Goal: Task Accomplishment & Management: Use online tool/utility

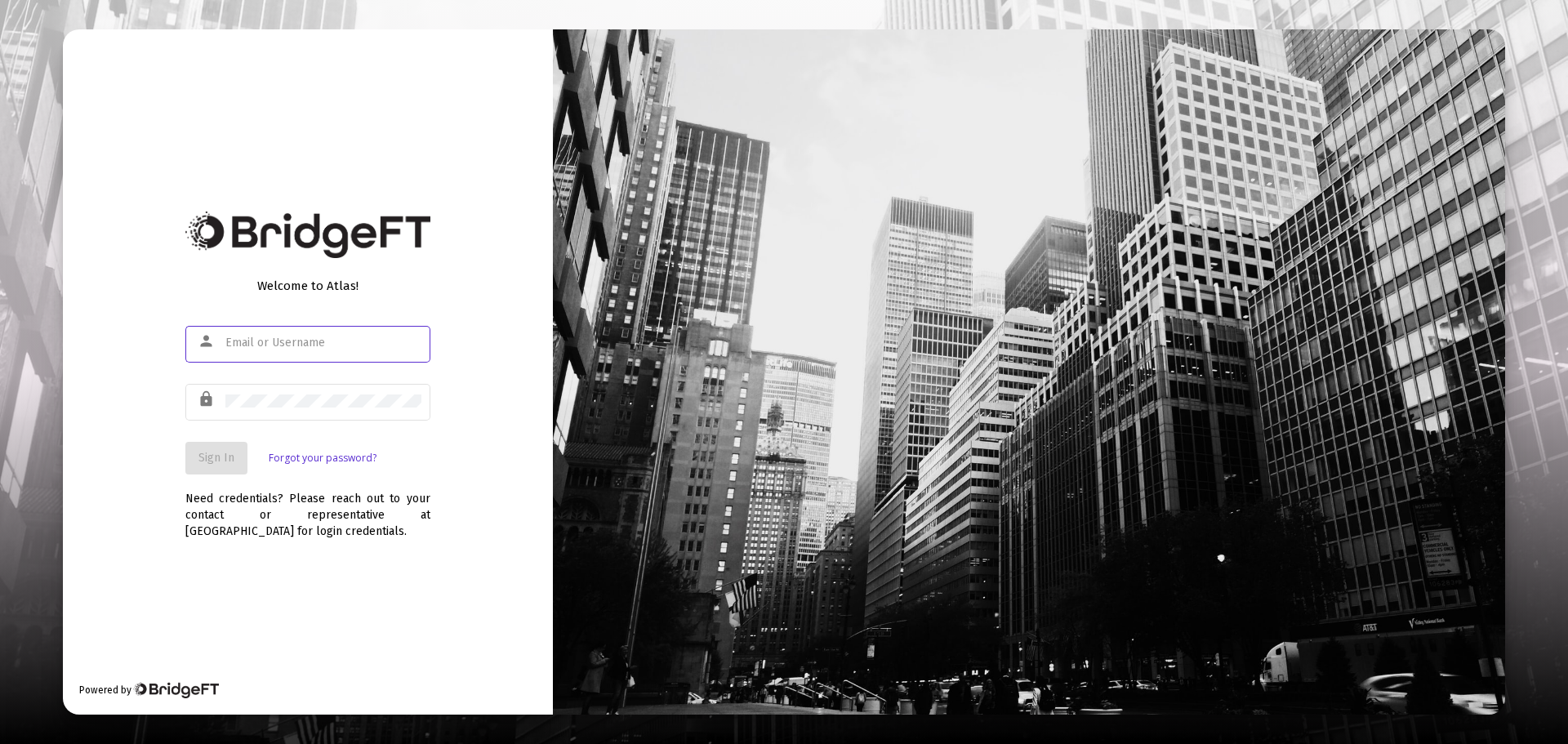
drag, startPoint x: 285, startPoint y: 357, endPoint x: 284, endPoint y: 344, distance: 13.0
click at [285, 354] on div at bounding box center [322, 343] width 196 height 40
click at [284, 343] on input "text" at bounding box center [322, 343] width 196 height 13
type input "[EMAIL_ADDRESS][DOMAIN_NAME]"
click at [360, 409] on div at bounding box center [322, 400] width 196 height 40
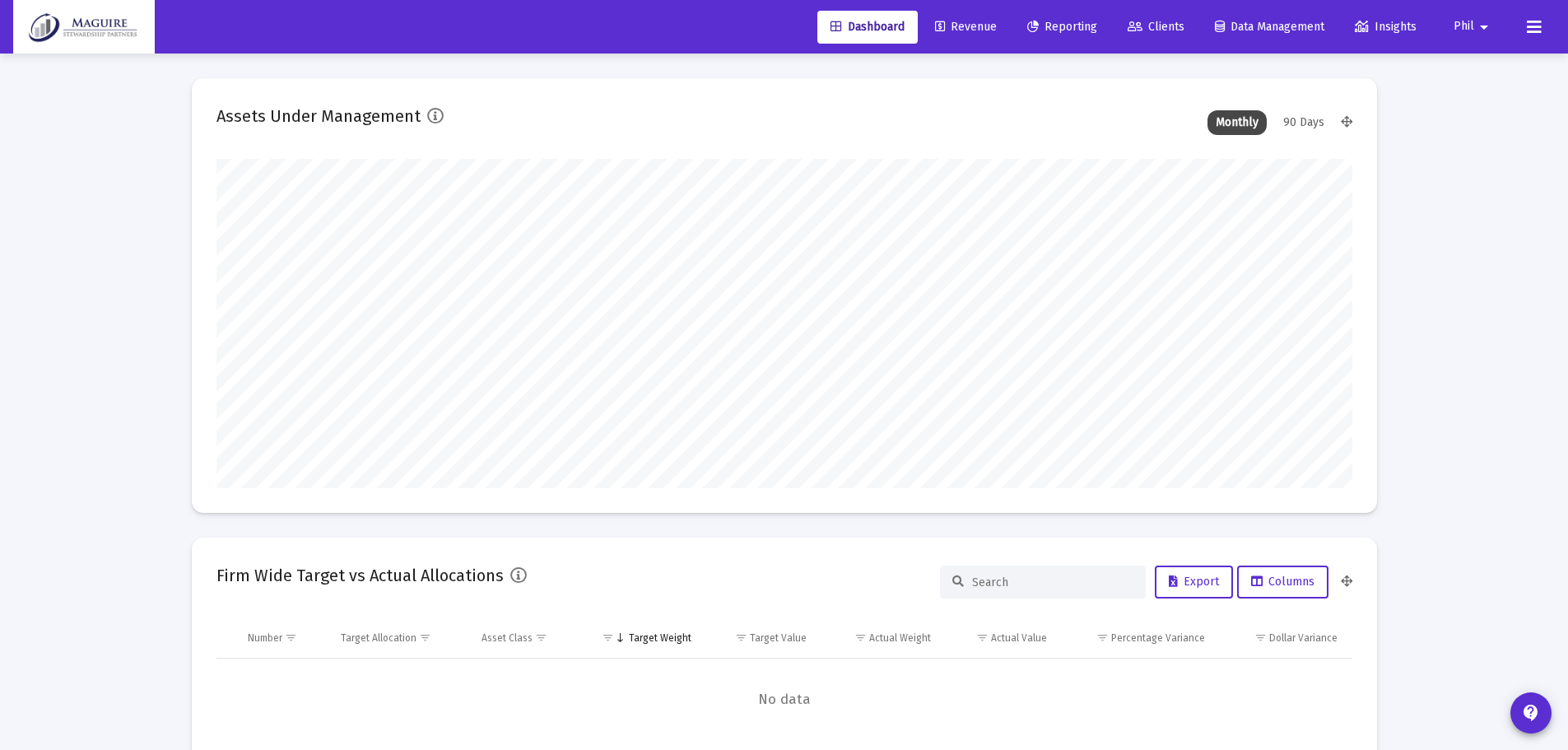
scroll to position [330, 1136]
type input "[DATE]"
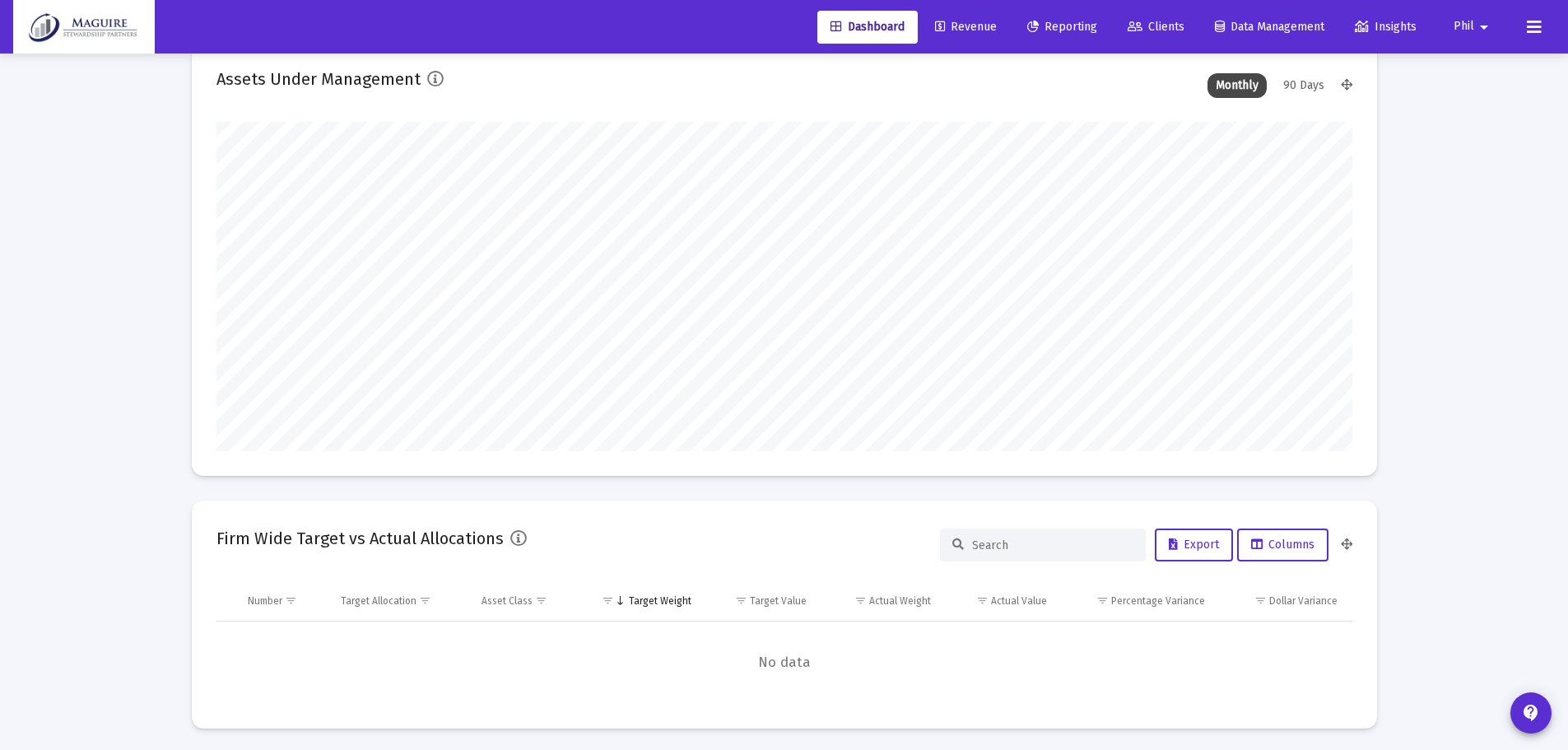
scroll to position [0, 0]
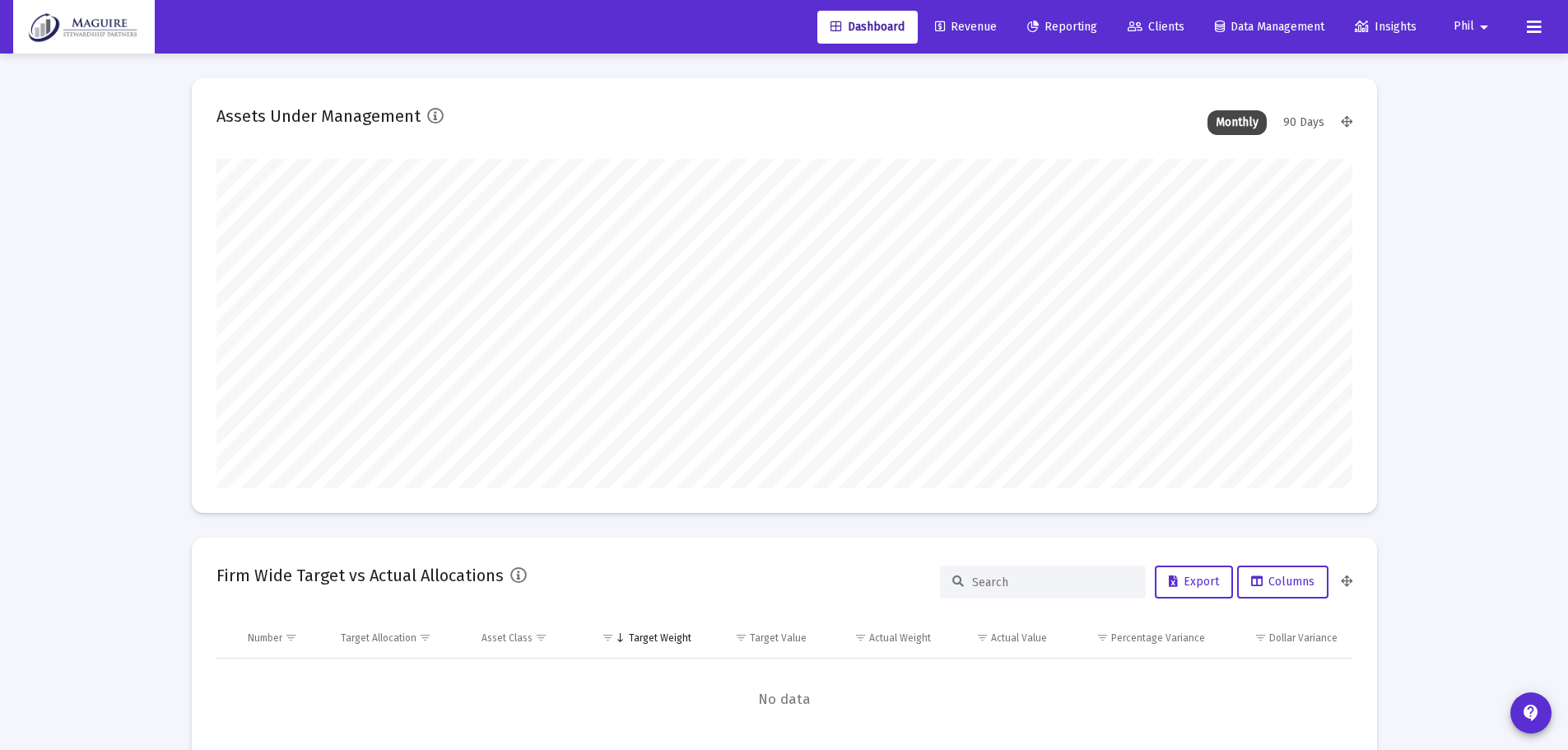
click at [1066, 31] on span "Reporting" at bounding box center [1063, 26] width 70 height 14
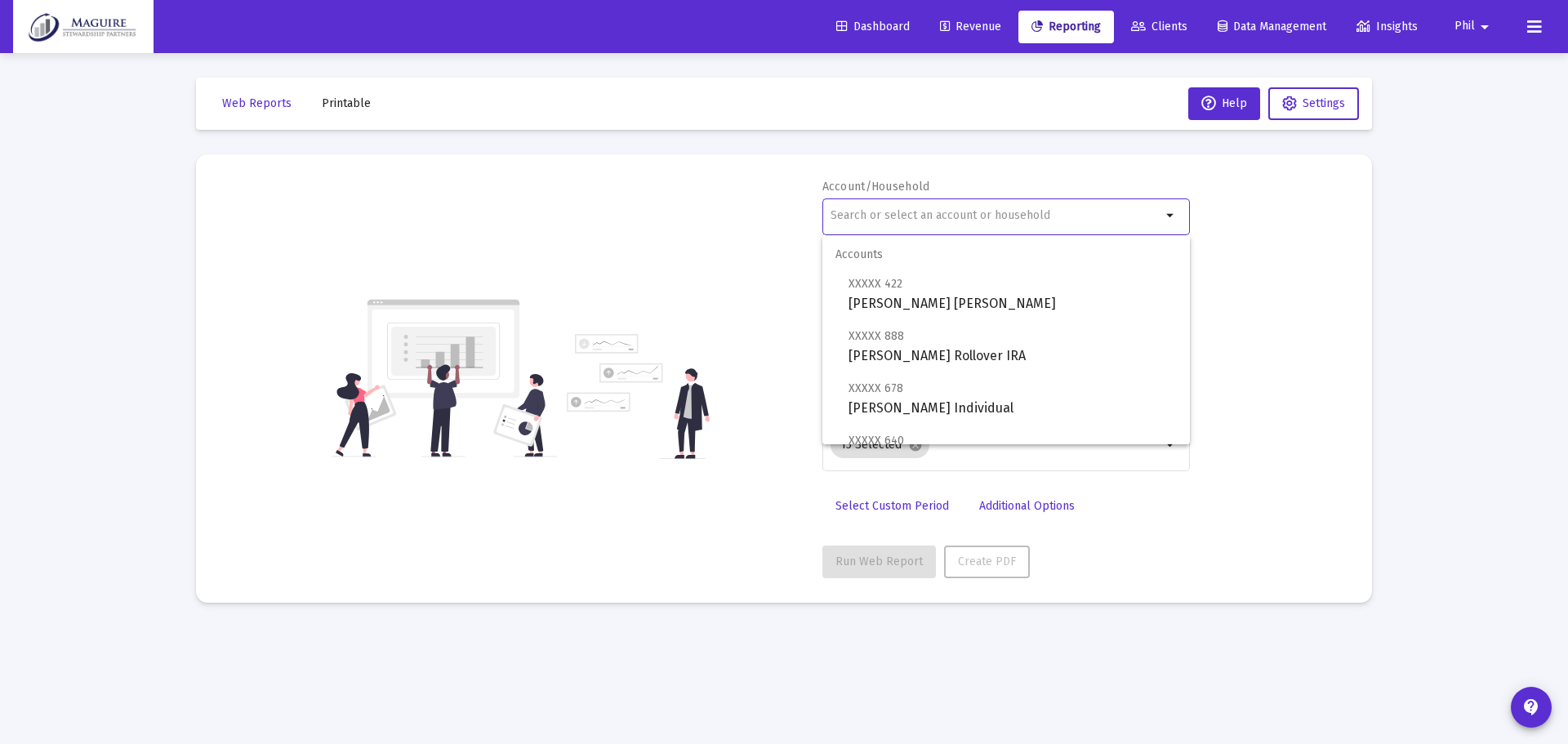
click at [897, 217] on input "text" at bounding box center [996, 216] width 331 height 13
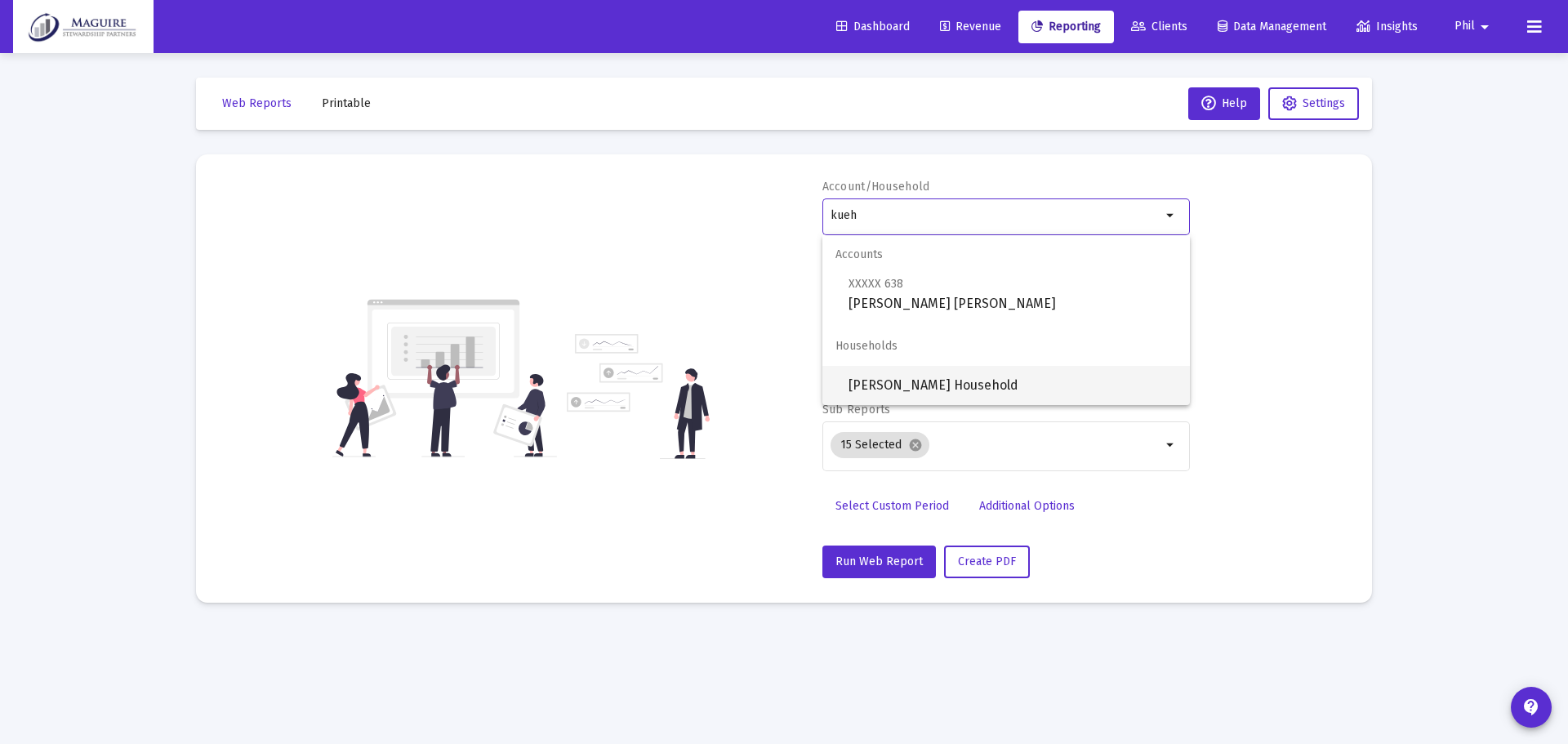
click at [918, 378] on span "[PERSON_NAME] Household" at bounding box center [1012, 385] width 328 height 39
type input "[PERSON_NAME] Household"
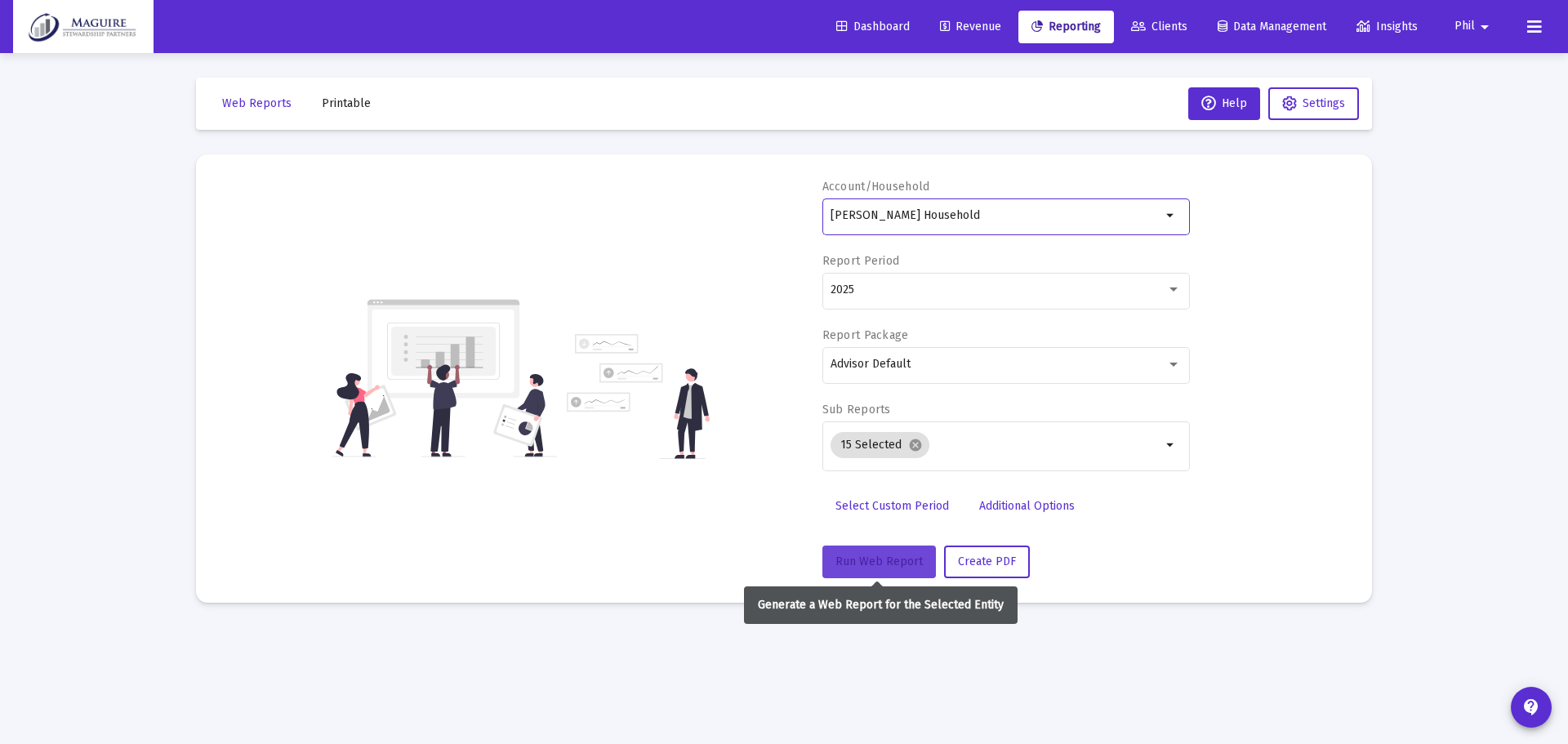
click at [869, 556] on span "Run Web Report" at bounding box center [878, 561] width 87 height 14
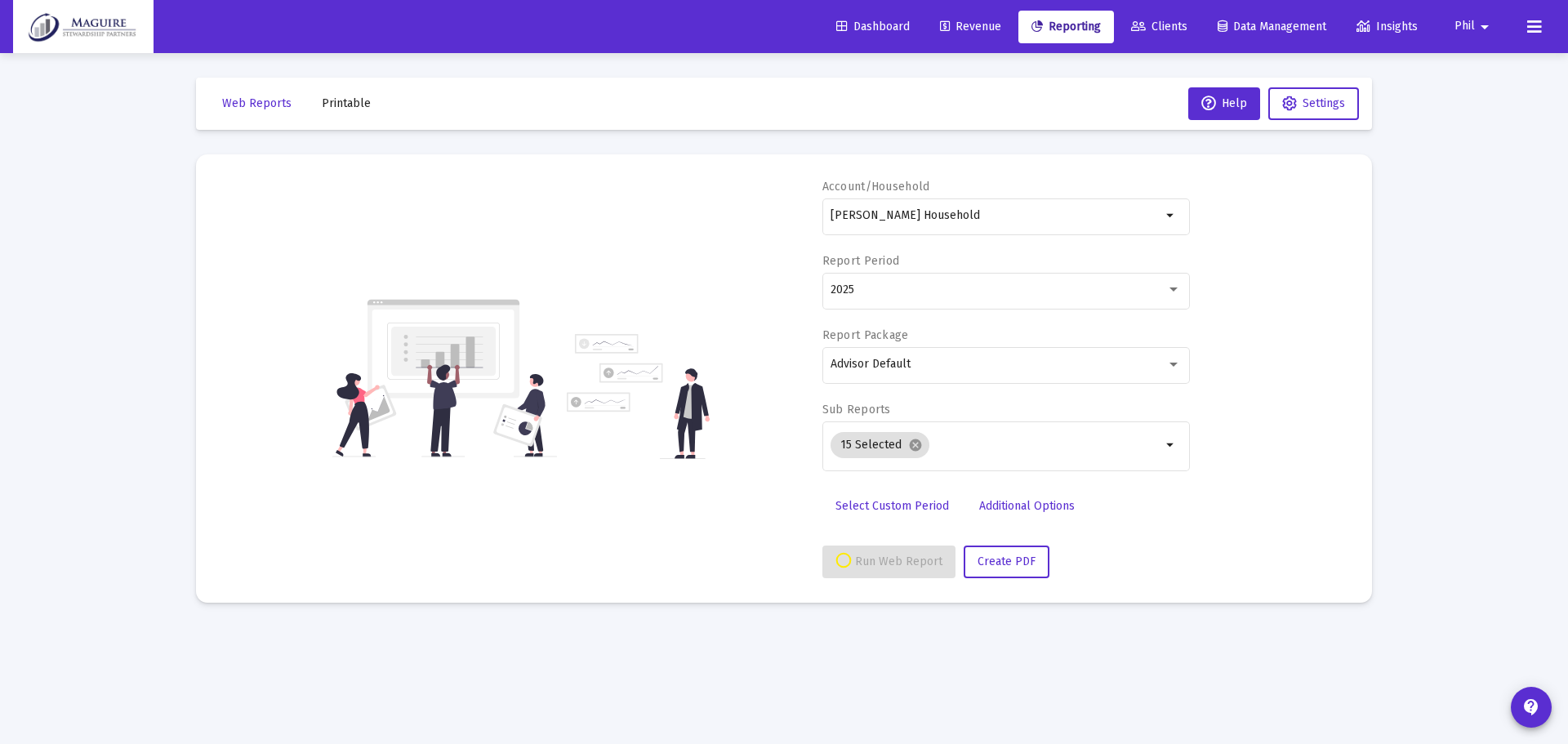
select select "View all"
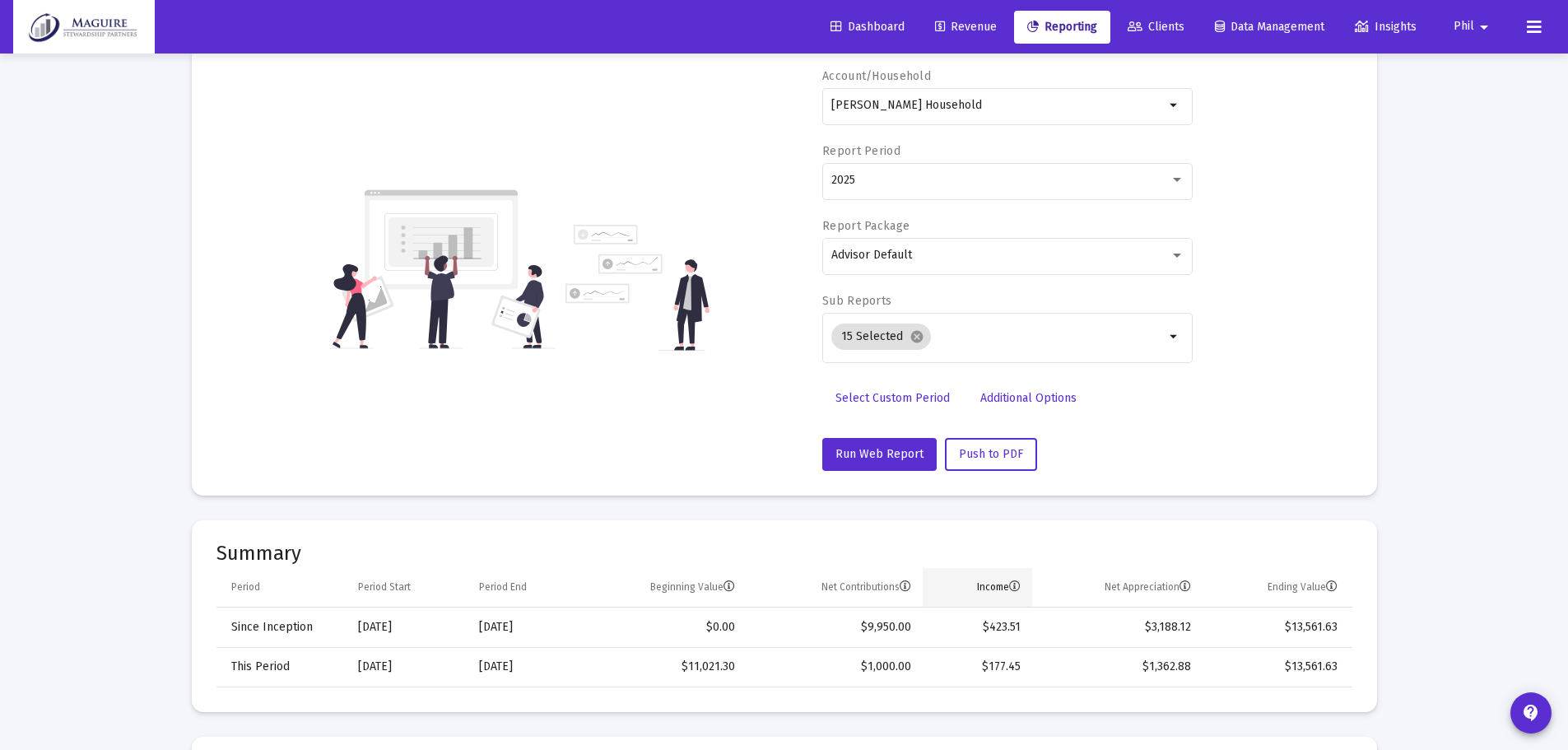
scroll to position [82, 0]
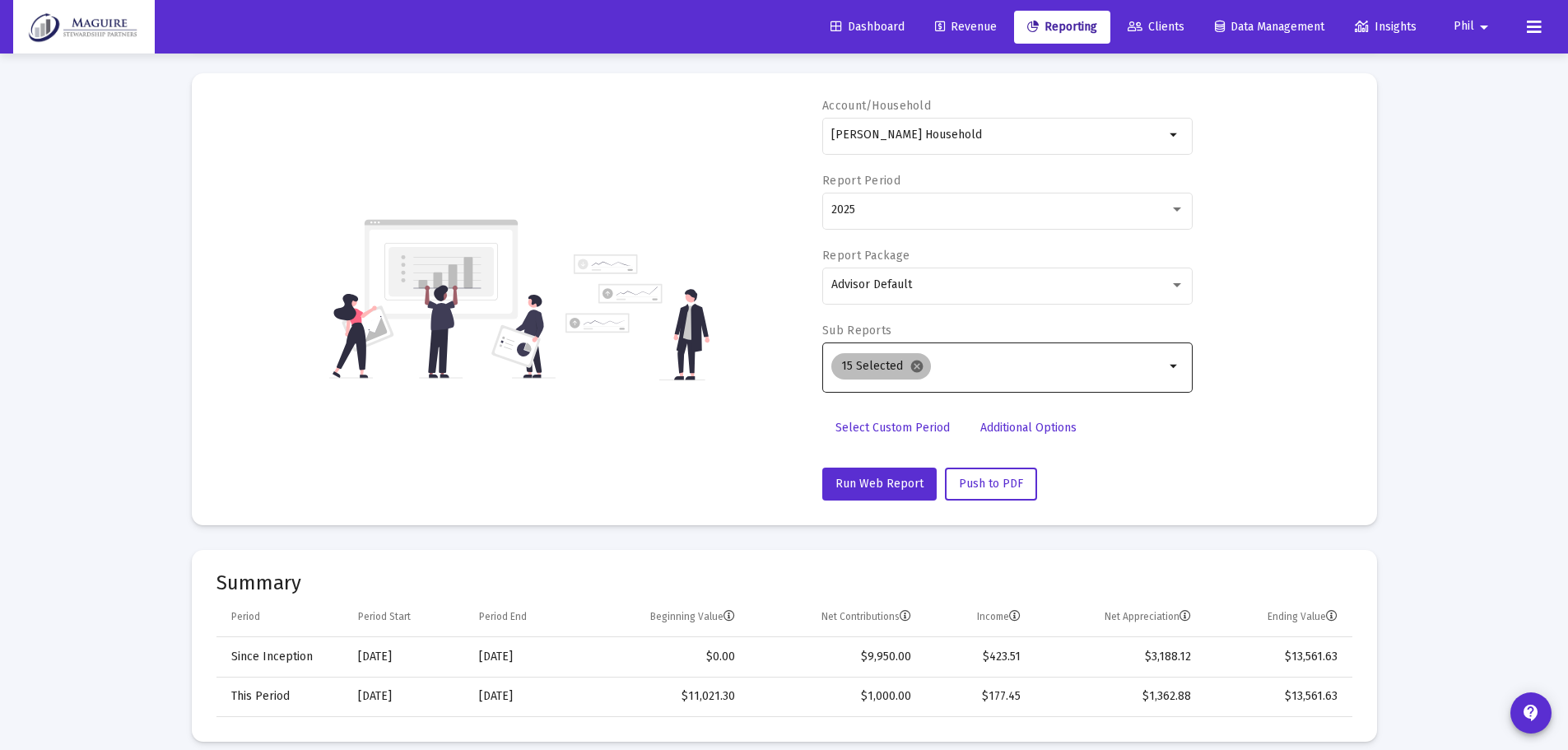
click at [912, 363] on mat-icon "cancel" at bounding box center [916, 367] width 15 height 15
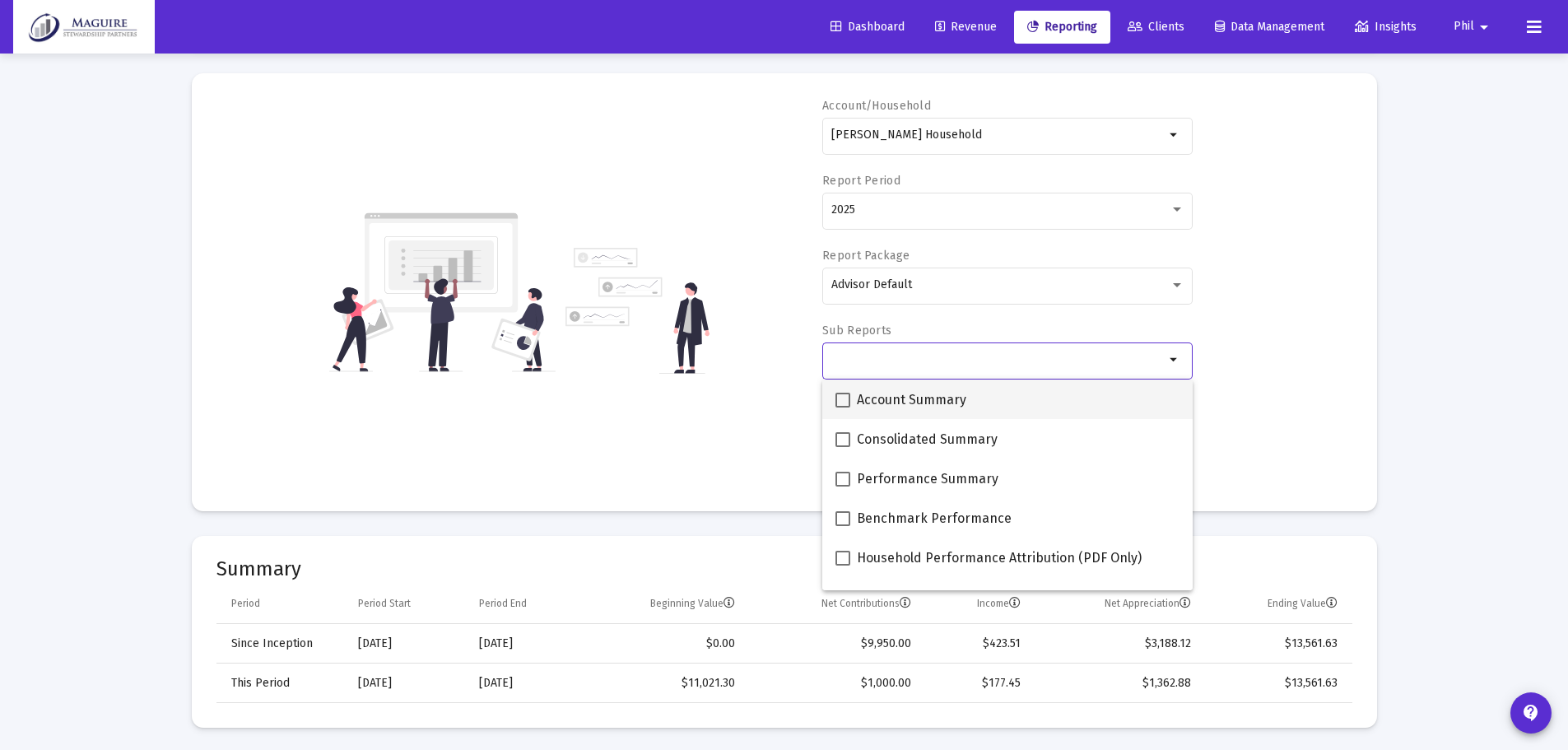
click at [838, 395] on span at bounding box center [842, 400] width 15 height 15
click at [841, 407] on input "Account Summary" at bounding box center [841, 407] width 1 height 1
checkbox input "true"
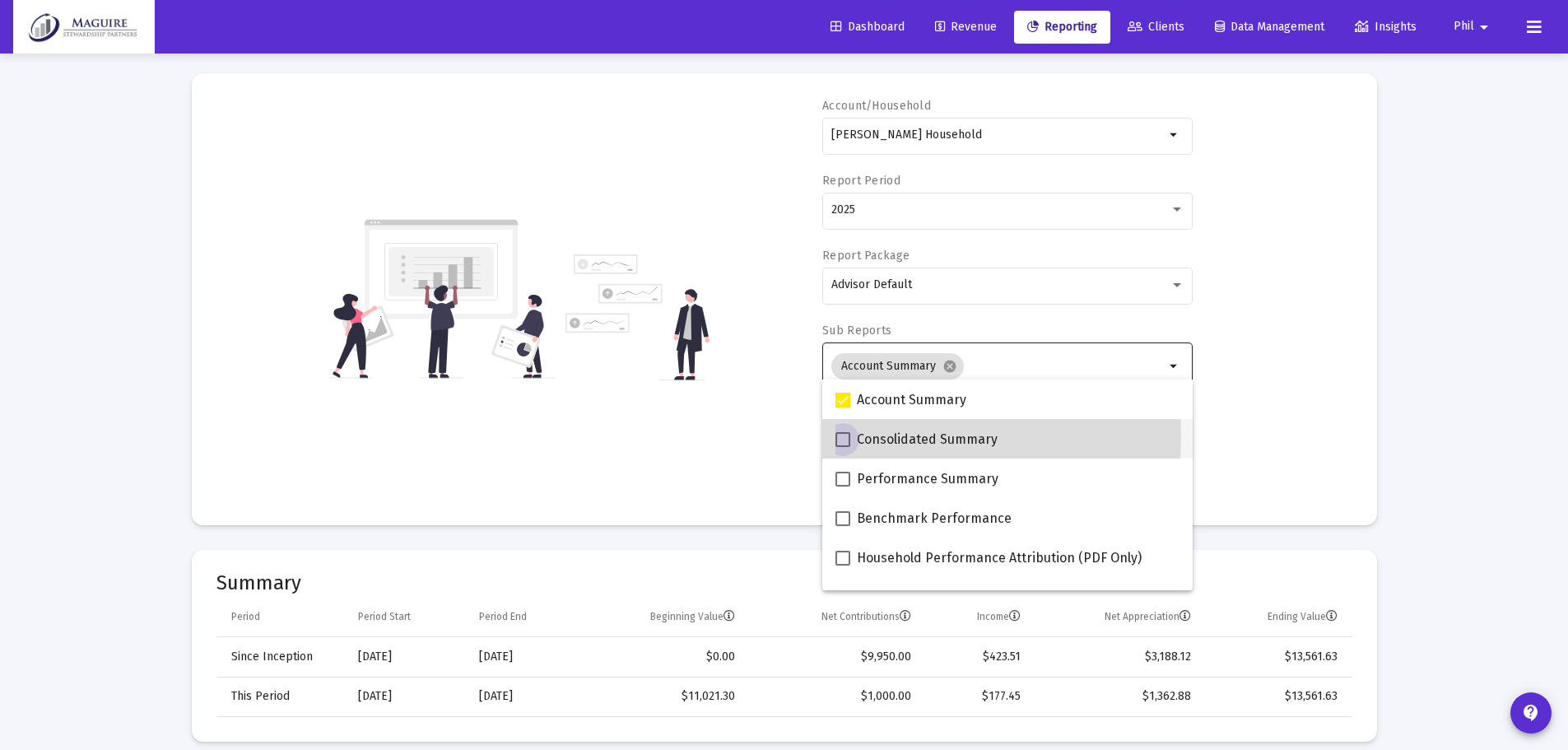
click at [840, 435] on span at bounding box center [842, 440] width 15 height 15
click at [841, 447] on input "Consolidated Summary" at bounding box center [841, 447] width 1 height 1
checkbox input "true"
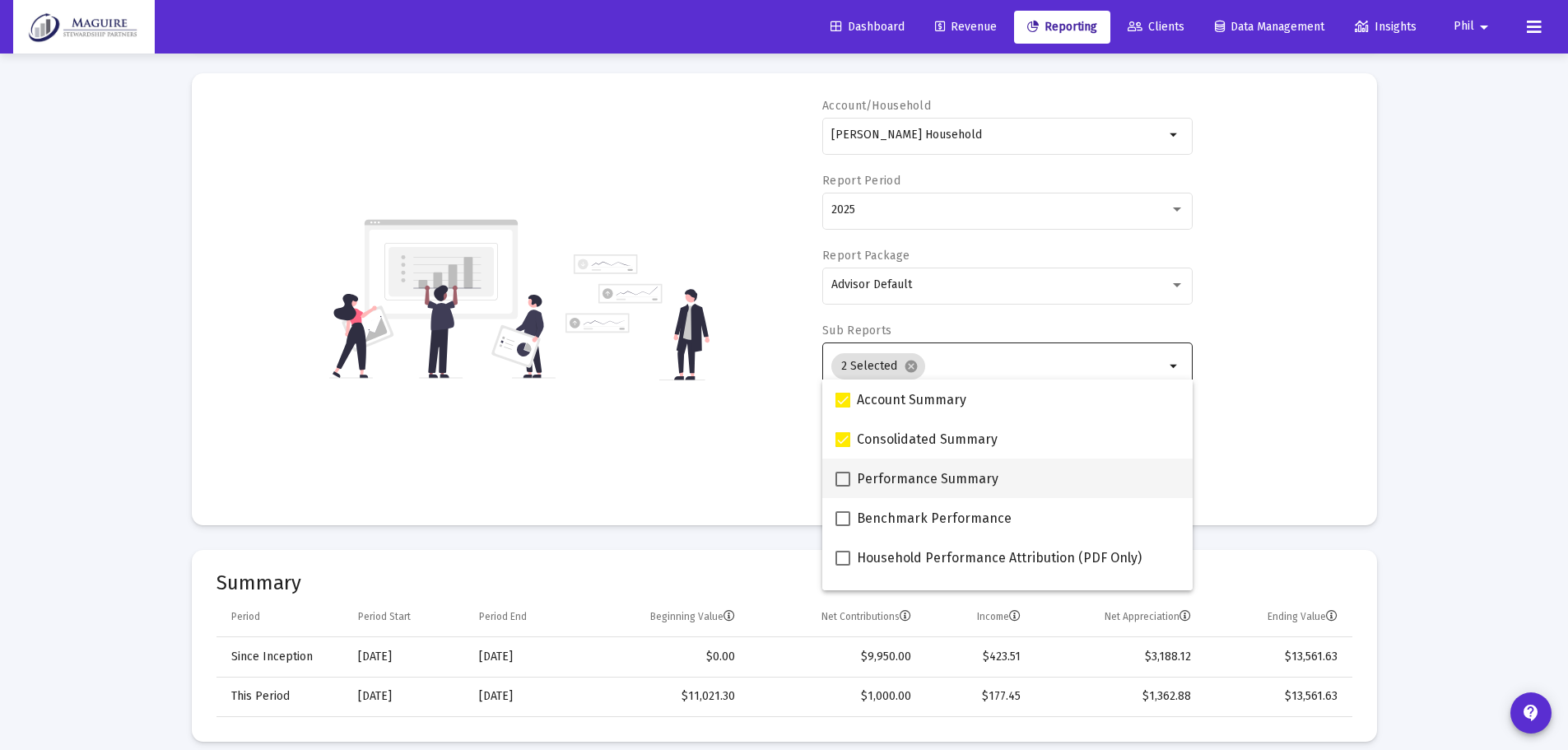
click at [840, 472] on span at bounding box center [842, 479] width 15 height 15
click at [841, 486] on input "Performance Summary" at bounding box center [841, 486] width 1 height 1
checkbox input "true"
click at [837, 516] on span at bounding box center [842, 519] width 15 height 15
click at [841, 526] on input "Benchmark Performance" at bounding box center [841, 526] width 1 height 1
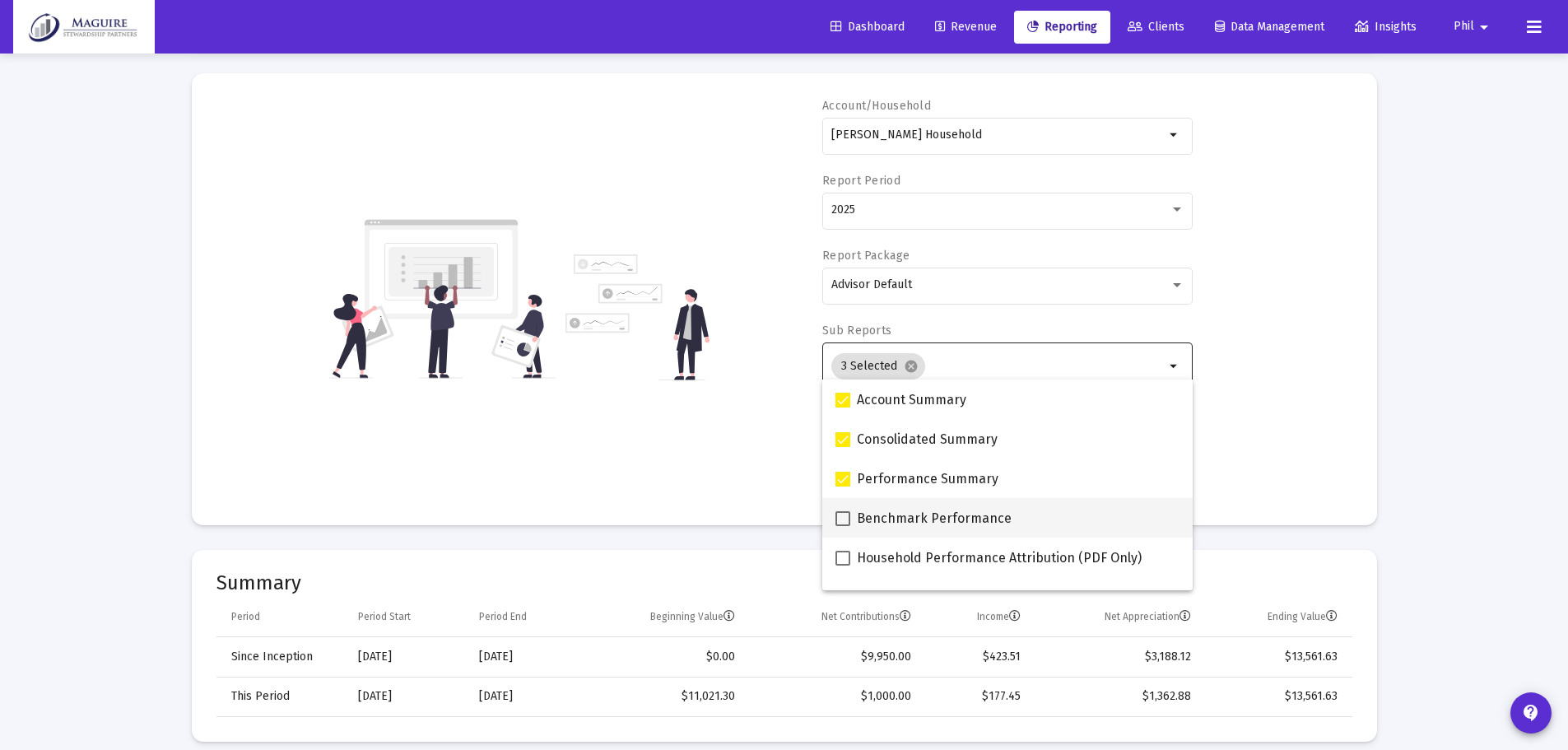
checkbox input "true"
click at [840, 553] on span at bounding box center [842, 558] width 15 height 15
click at [841, 566] on input "Household Performance Attribution (PDF Only)" at bounding box center [841, 566] width 1 height 1
checkbox input "true"
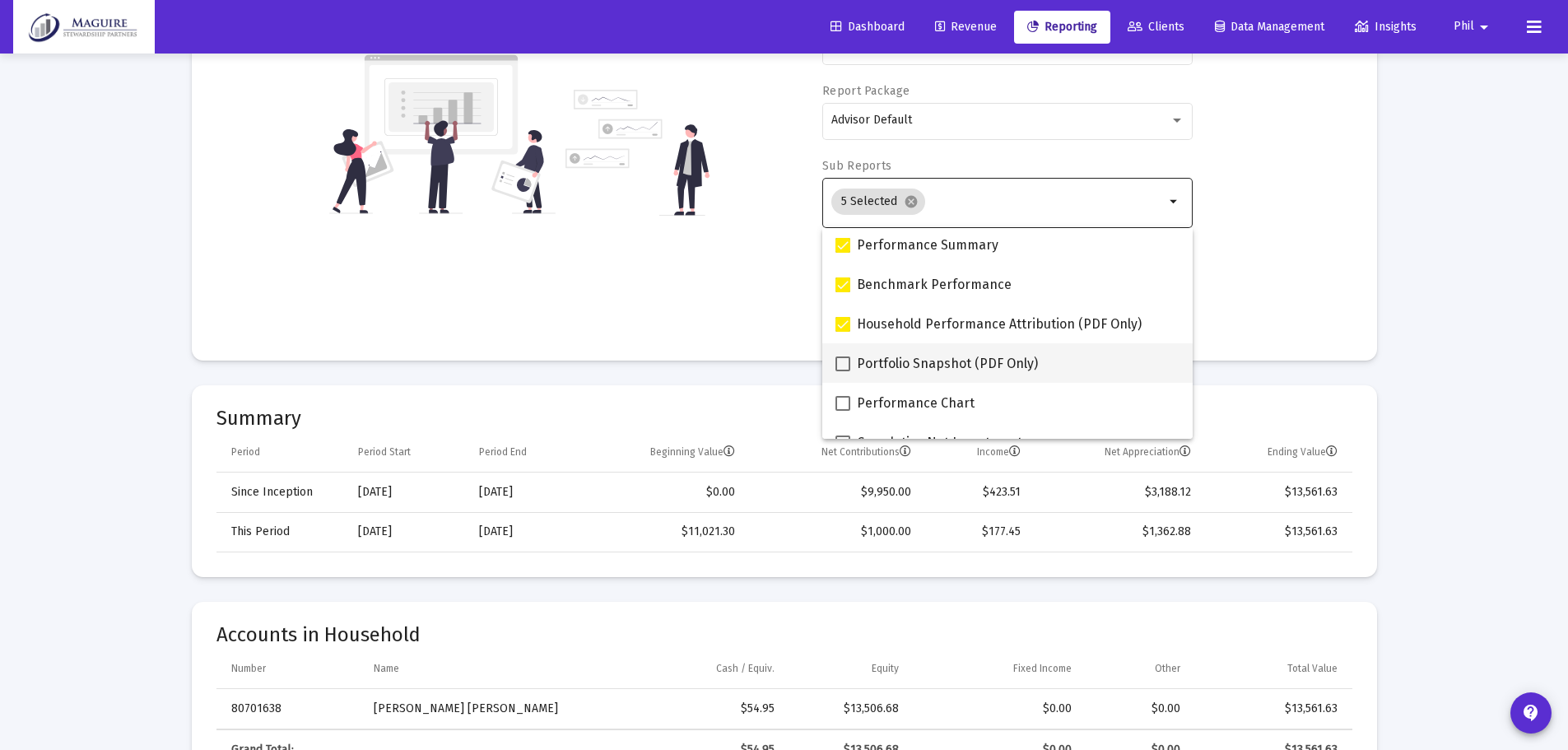
click at [848, 366] on span at bounding box center [842, 364] width 15 height 15
click at [842, 371] on input "Portfolio Snapshot (PDF Only)" at bounding box center [841, 371] width 1 height 1
checkbox input "true"
click at [846, 398] on span at bounding box center [842, 404] width 15 height 15
click at [842, 411] on input "Performance Chart" at bounding box center [841, 411] width 1 height 1
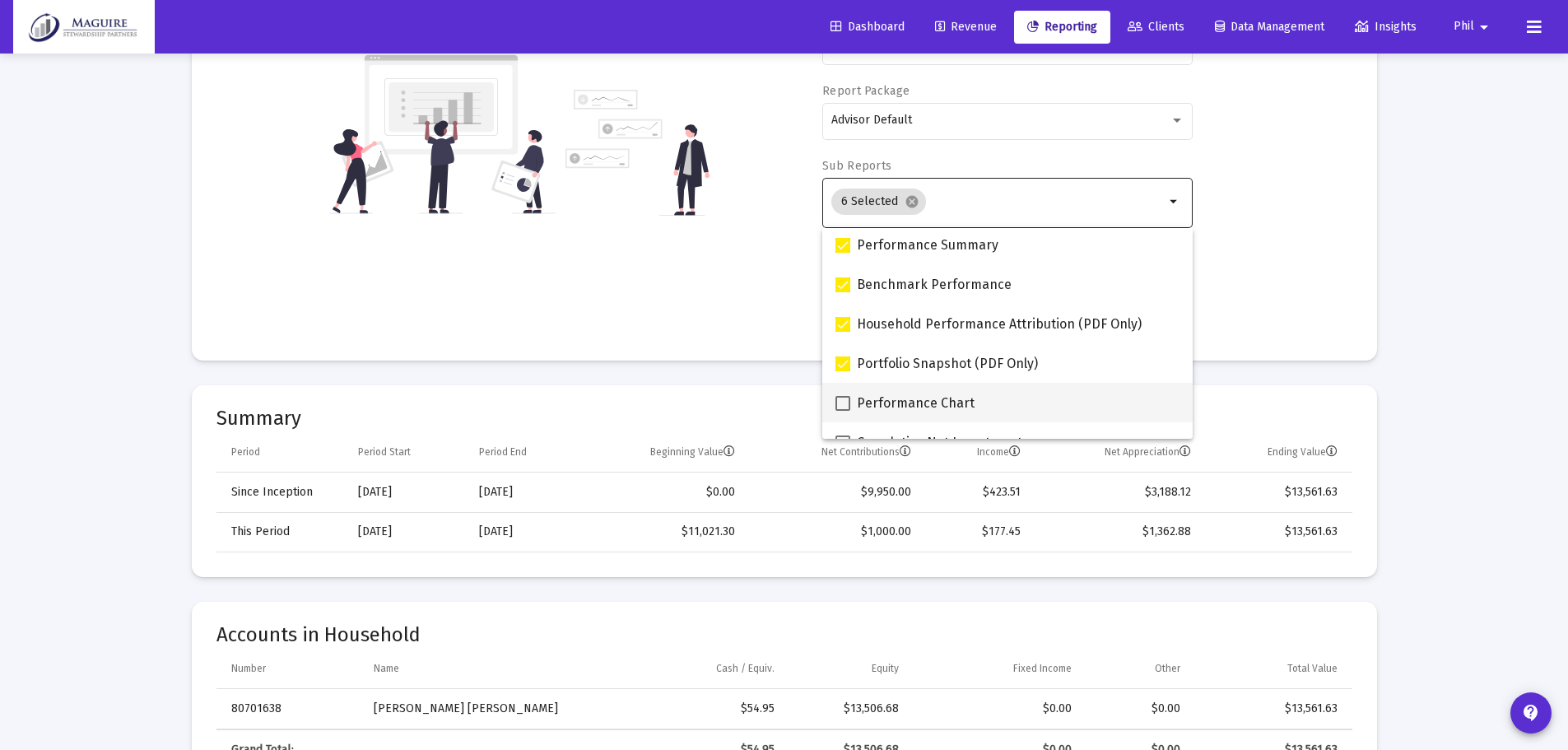
checkbox input "true"
click at [773, 334] on div "Account/Household [PERSON_NAME] Household arrow_drop_down Report Period 2025 Re…" at bounding box center [784, 134] width 1136 height 403
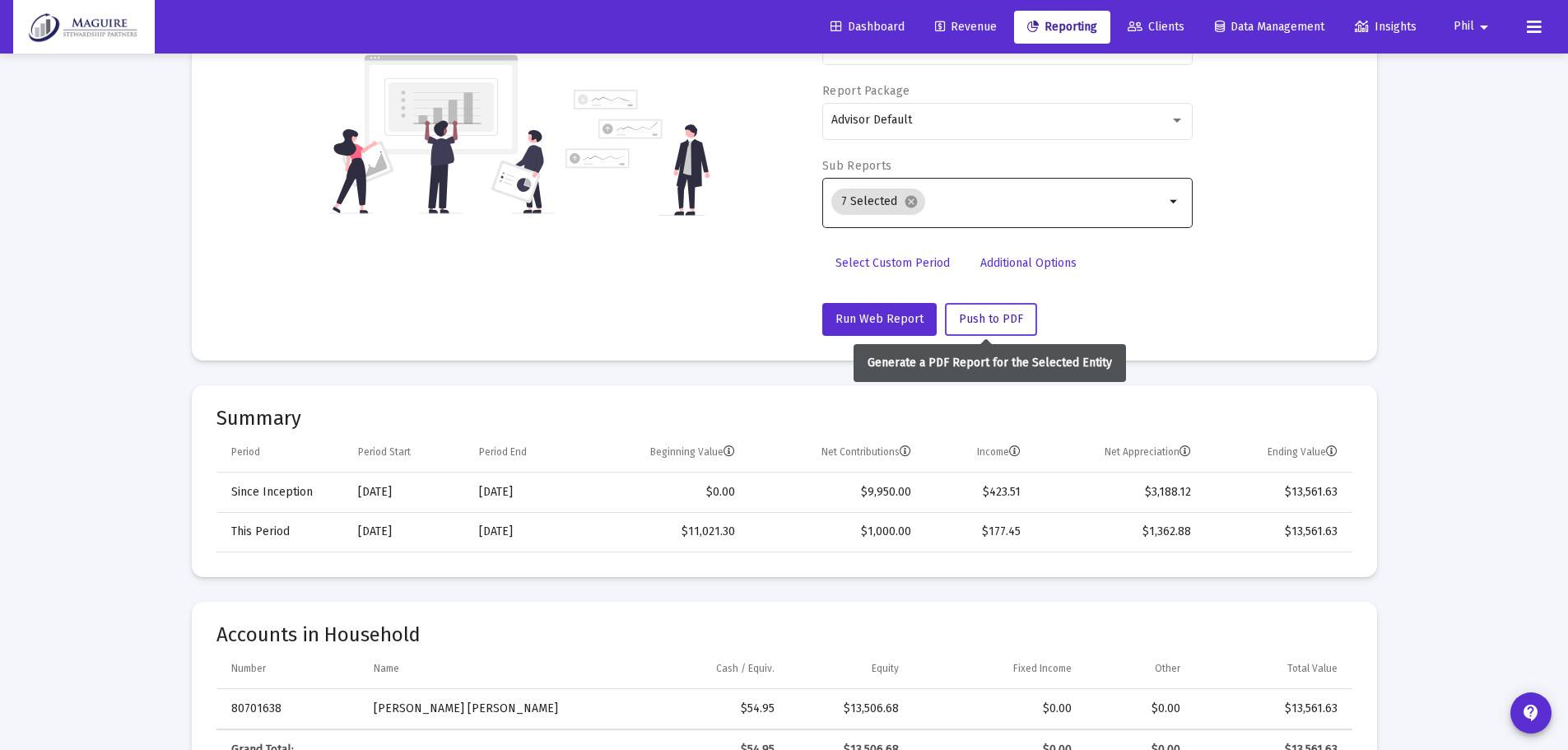
click at [975, 313] on span "Push to PDF" at bounding box center [990, 319] width 64 height 14
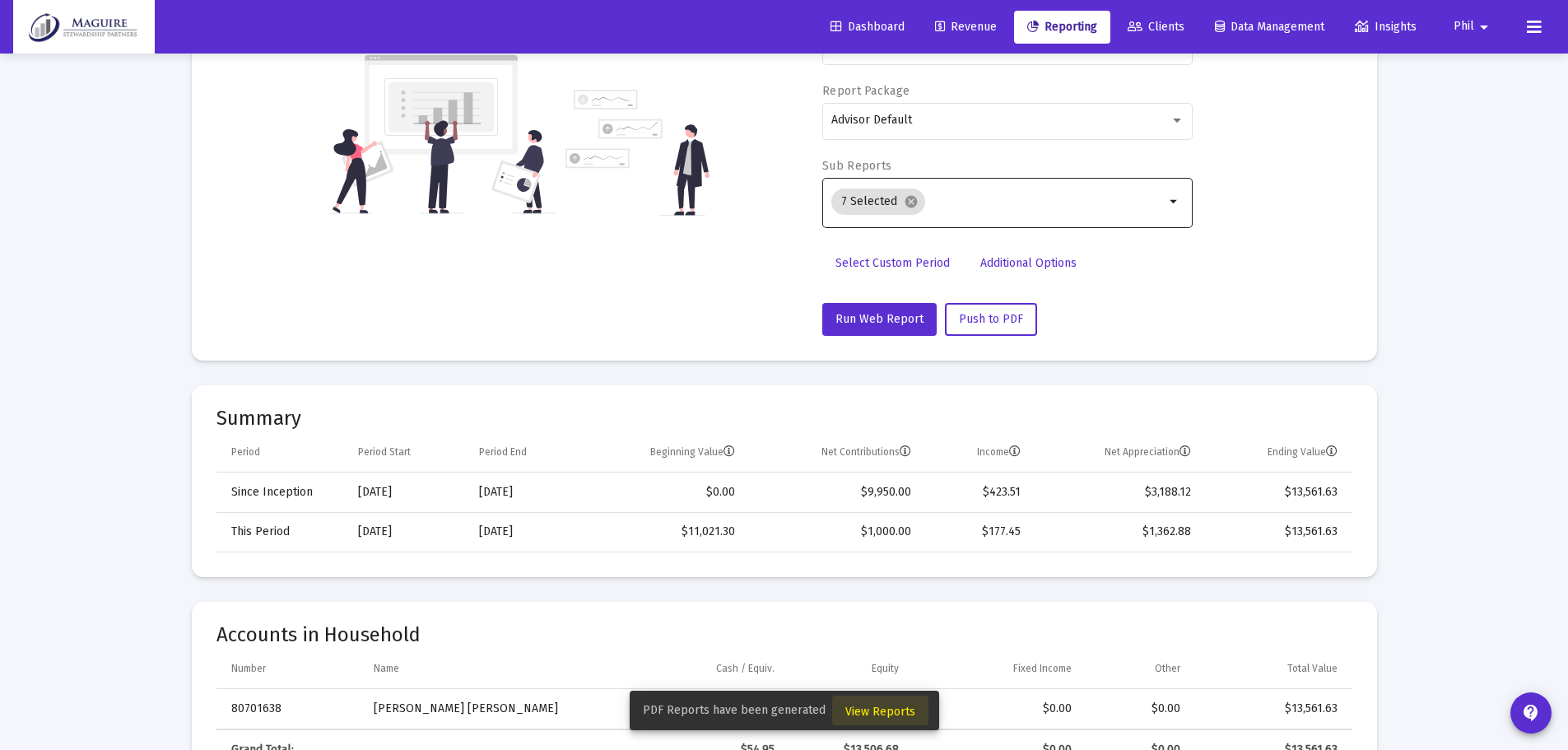
click at [884, 706] on span "View Reports" at bounding box center [880, 711] width 70 height 14
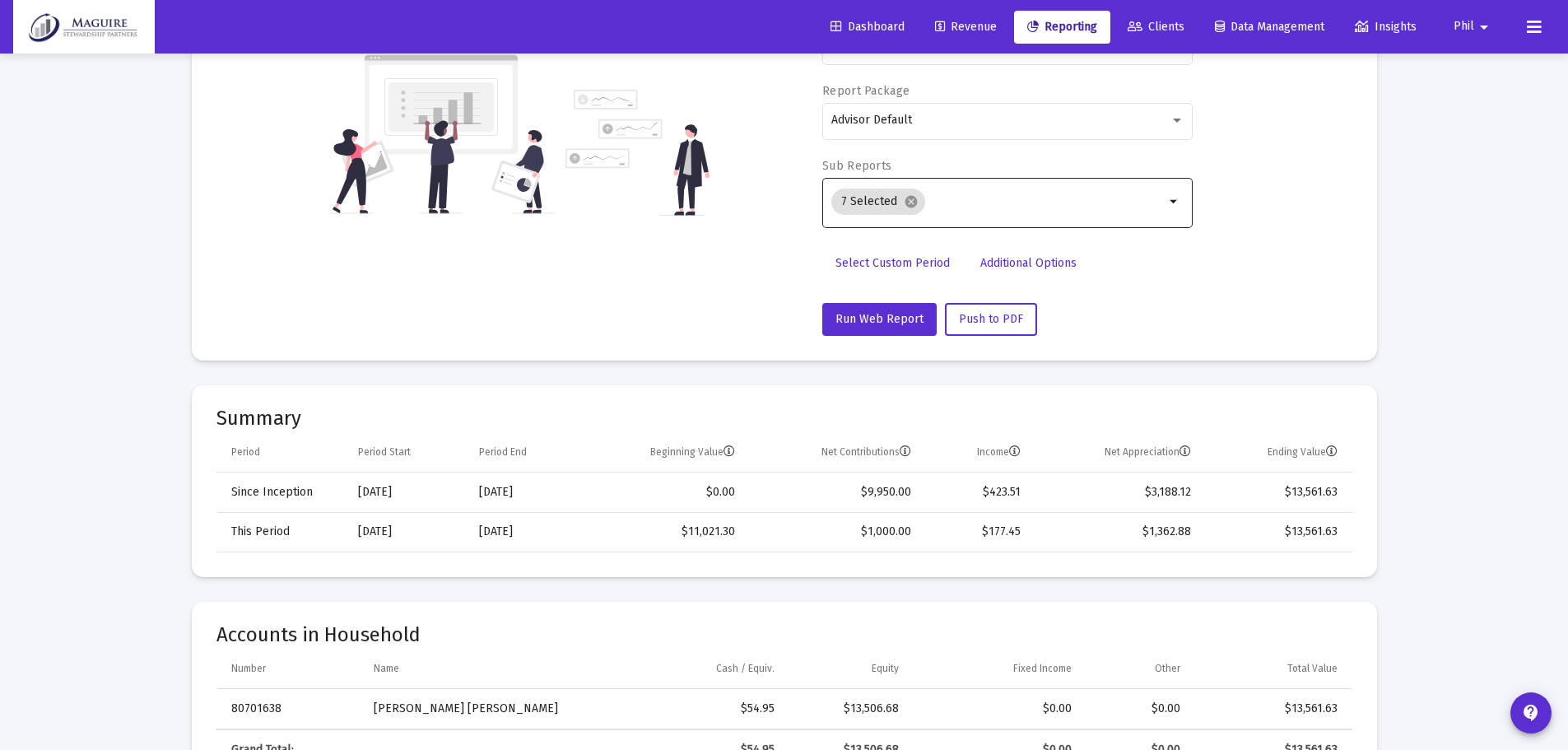
scroll to position [54, 0]
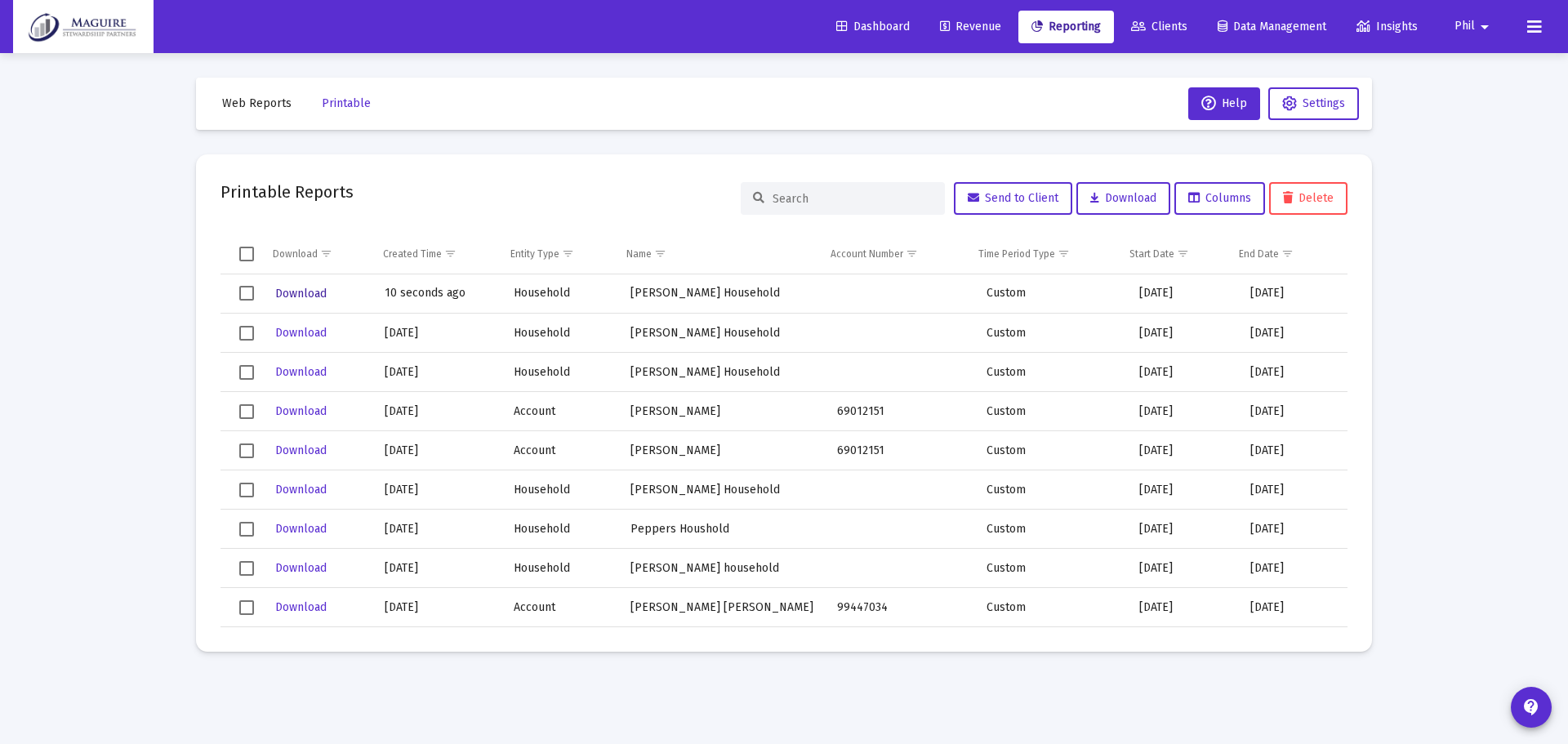
click at [298, 290] on span "Download" at bounding box center [301, 293] width 51 height 14
